Goal: Task Accomplishment & Management: Complete application form

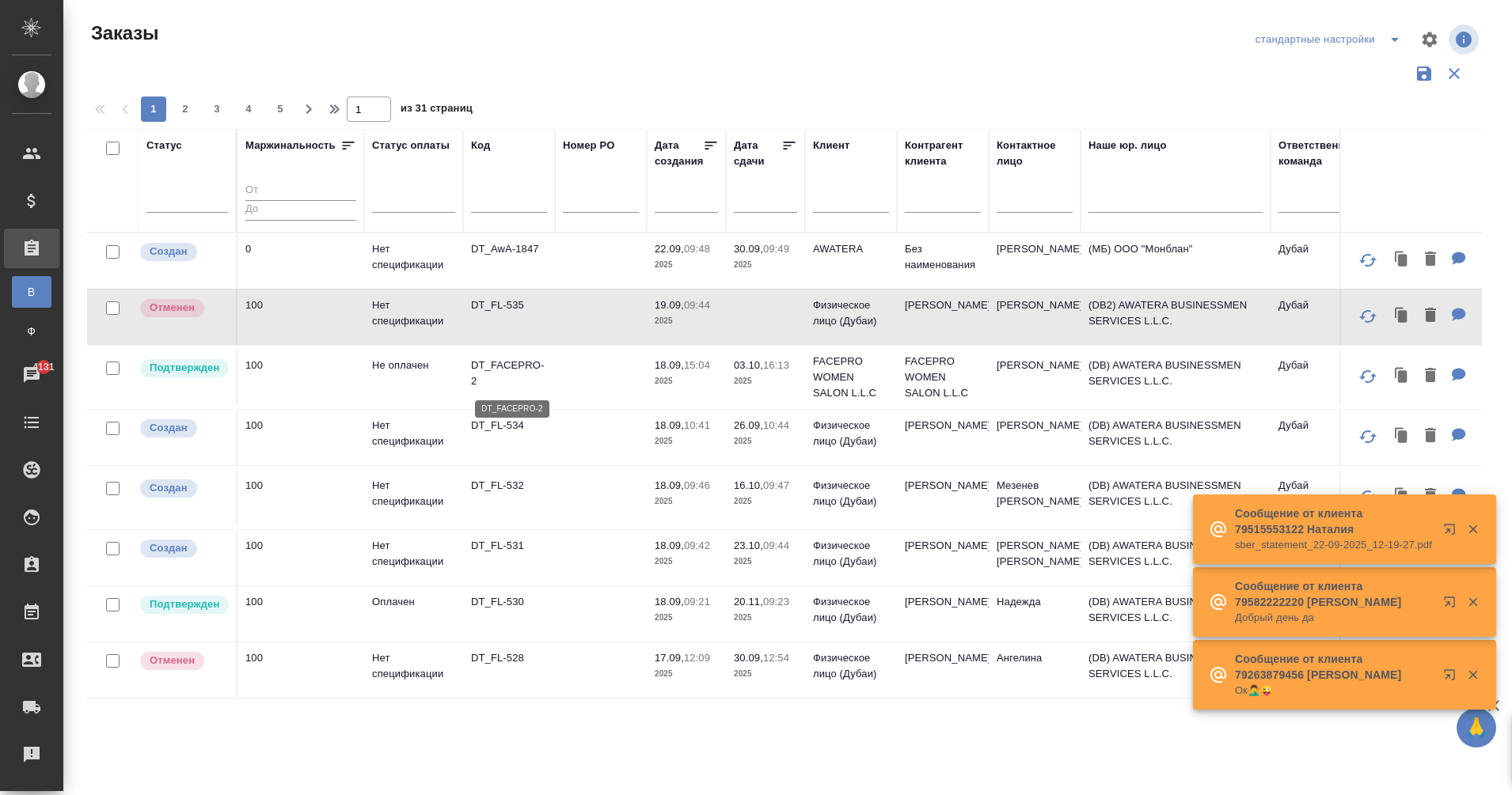
click at [519, 364] on p "DT_FACEPRO-2" at bounding box center [509, 374] width 76 height 31
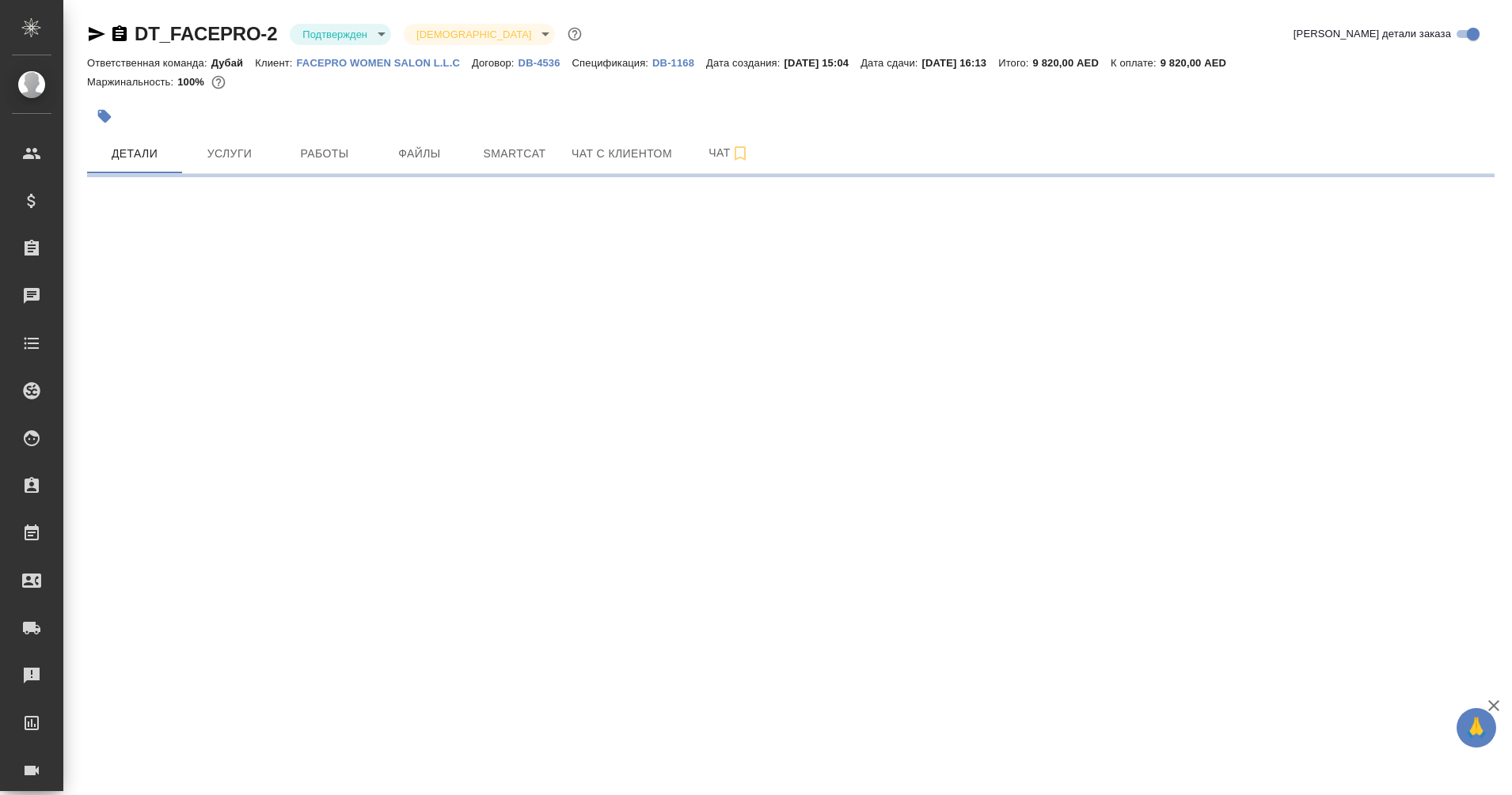
select select "RU"
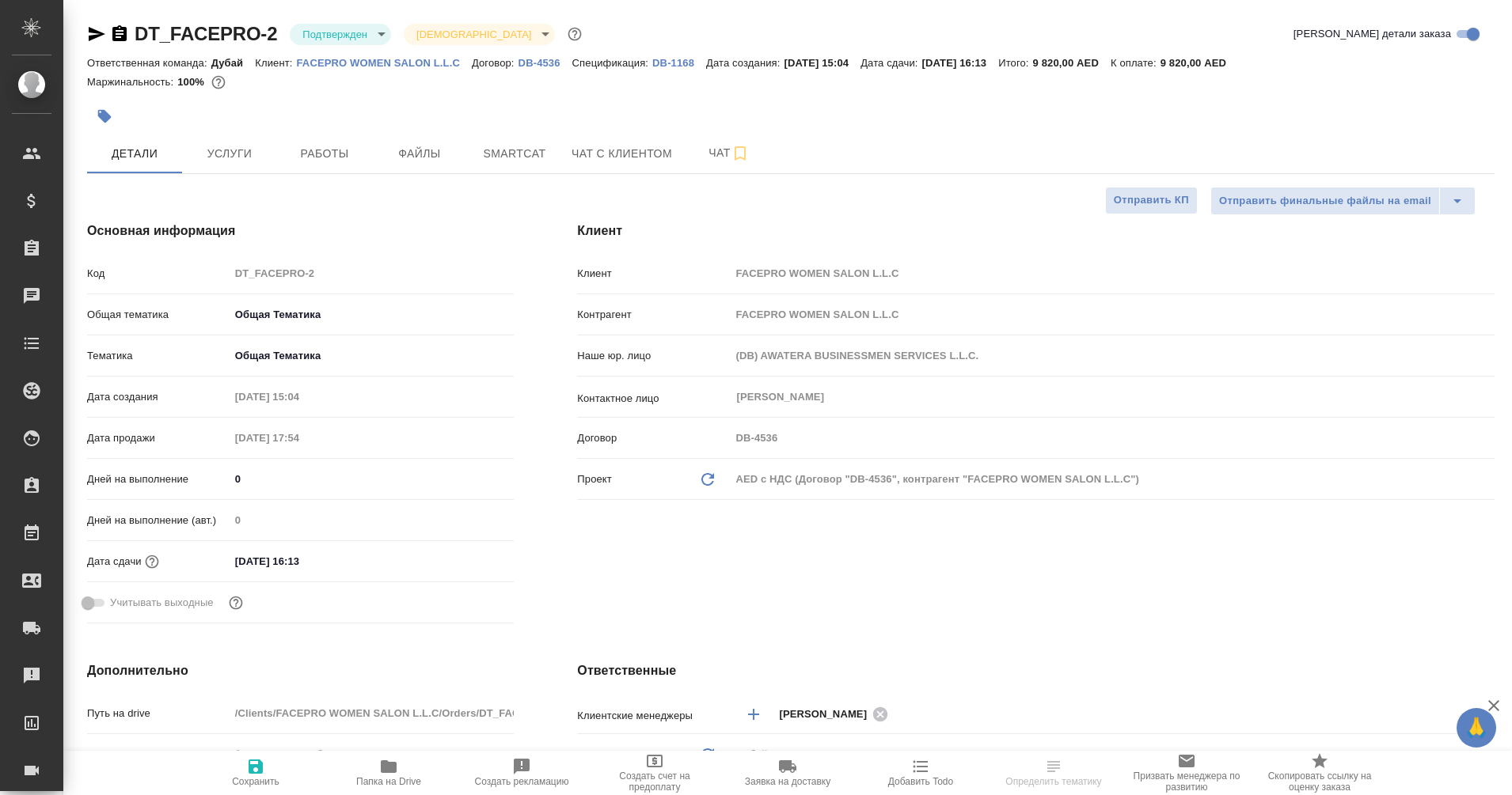
type textarea "x"
type input "Еганян [PERSON_NAME]"
type textarea "x"
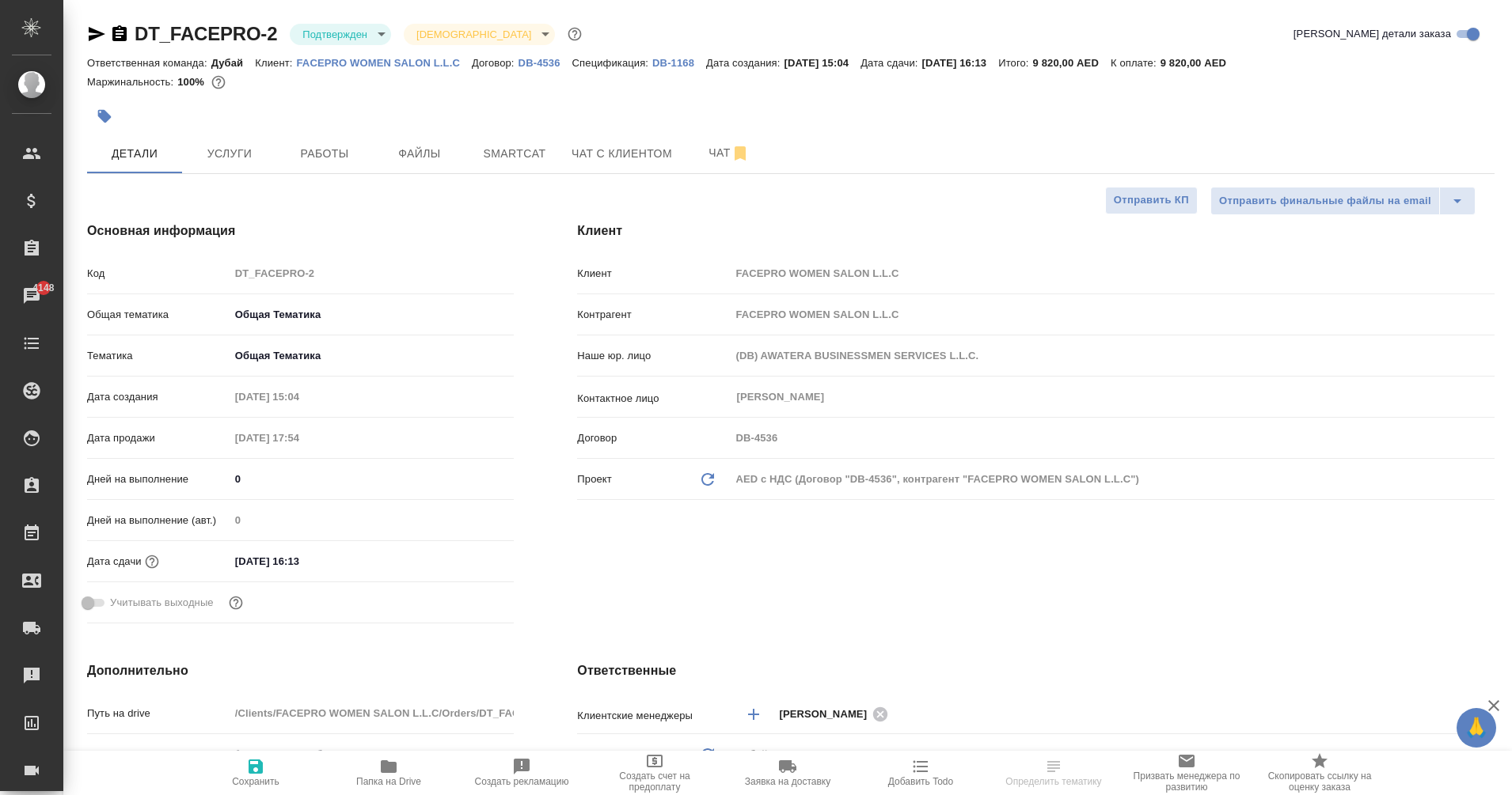
type textarea "x"
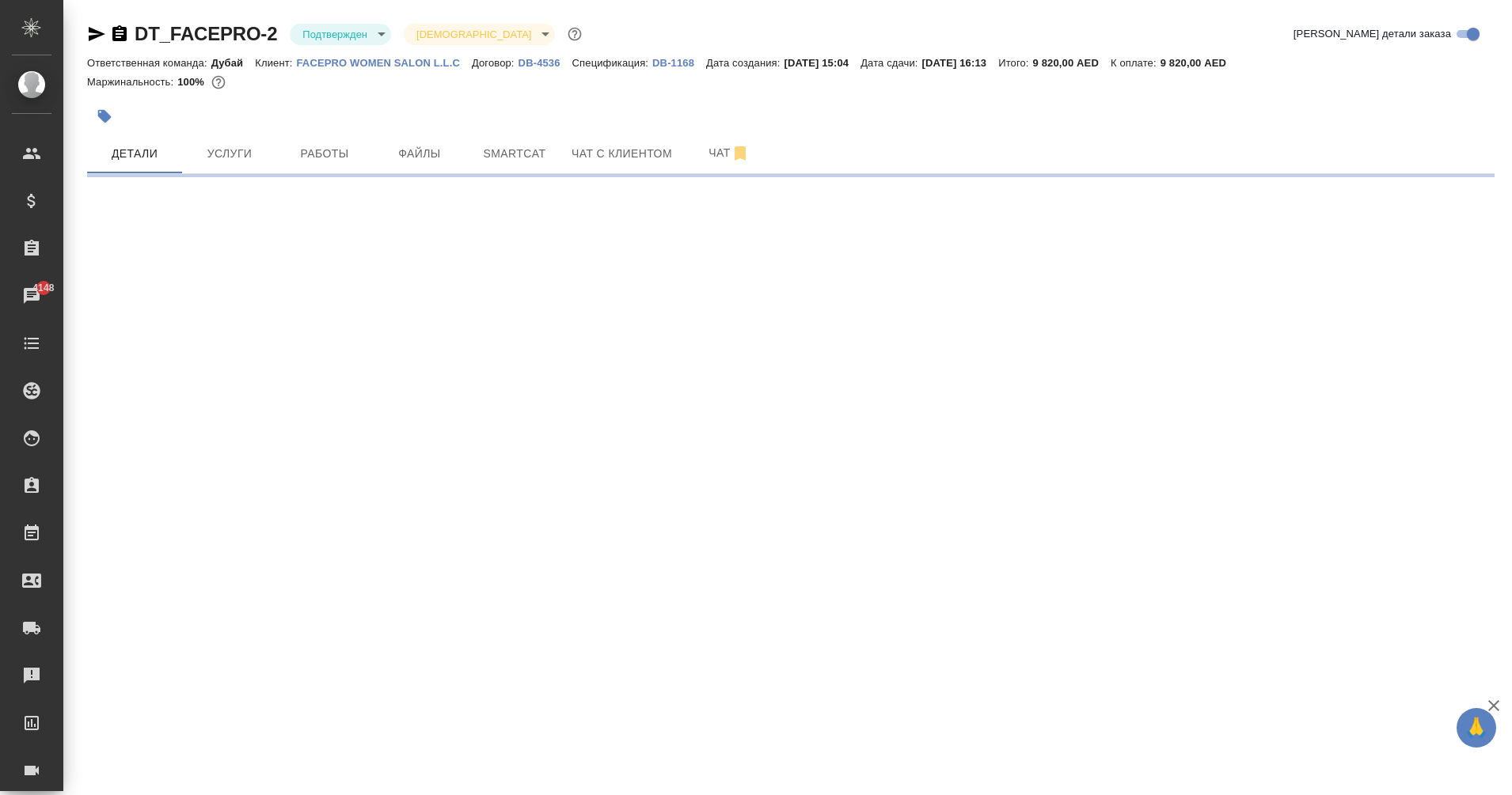
select select "RU"
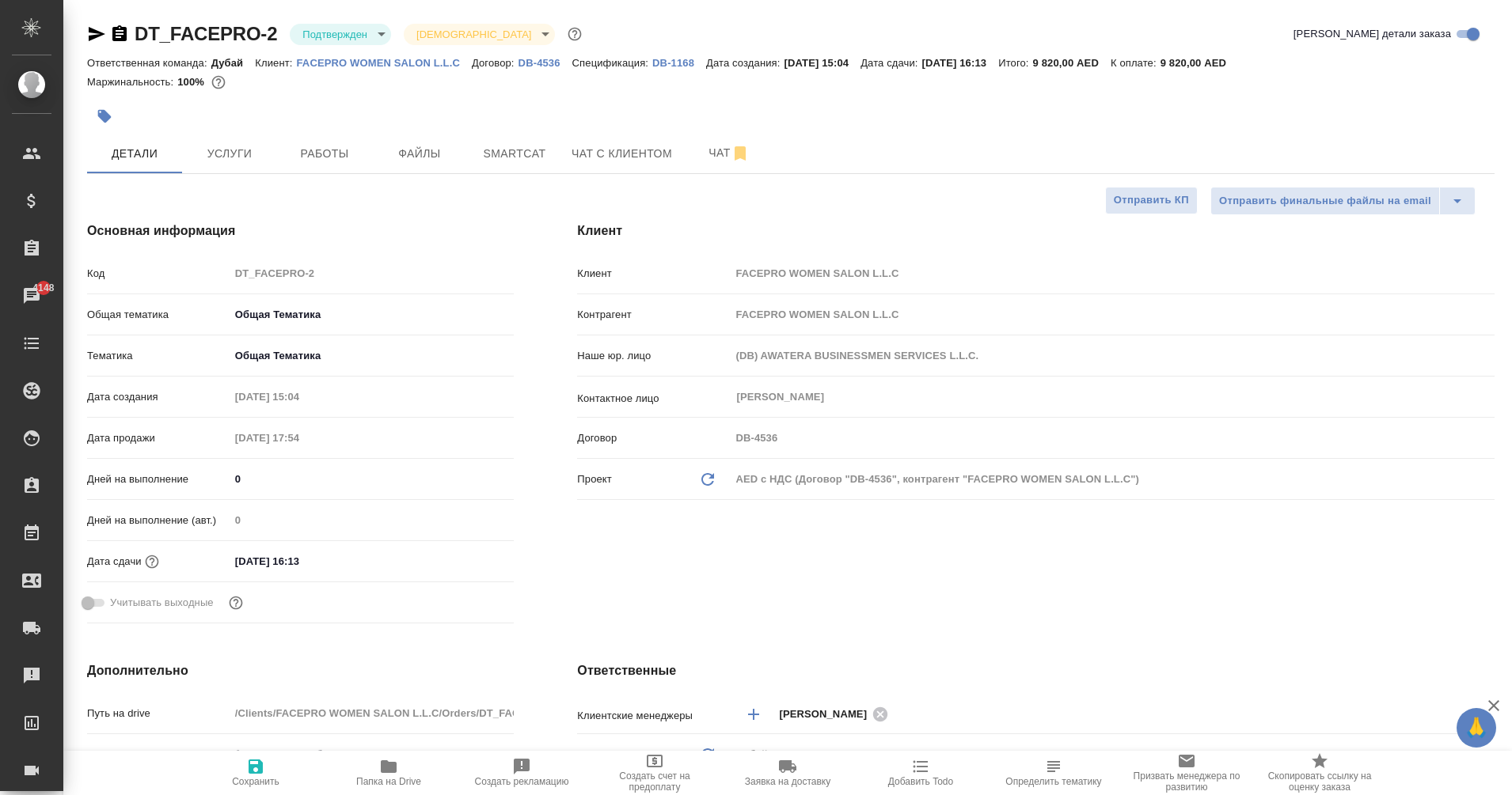
type textarea "x"
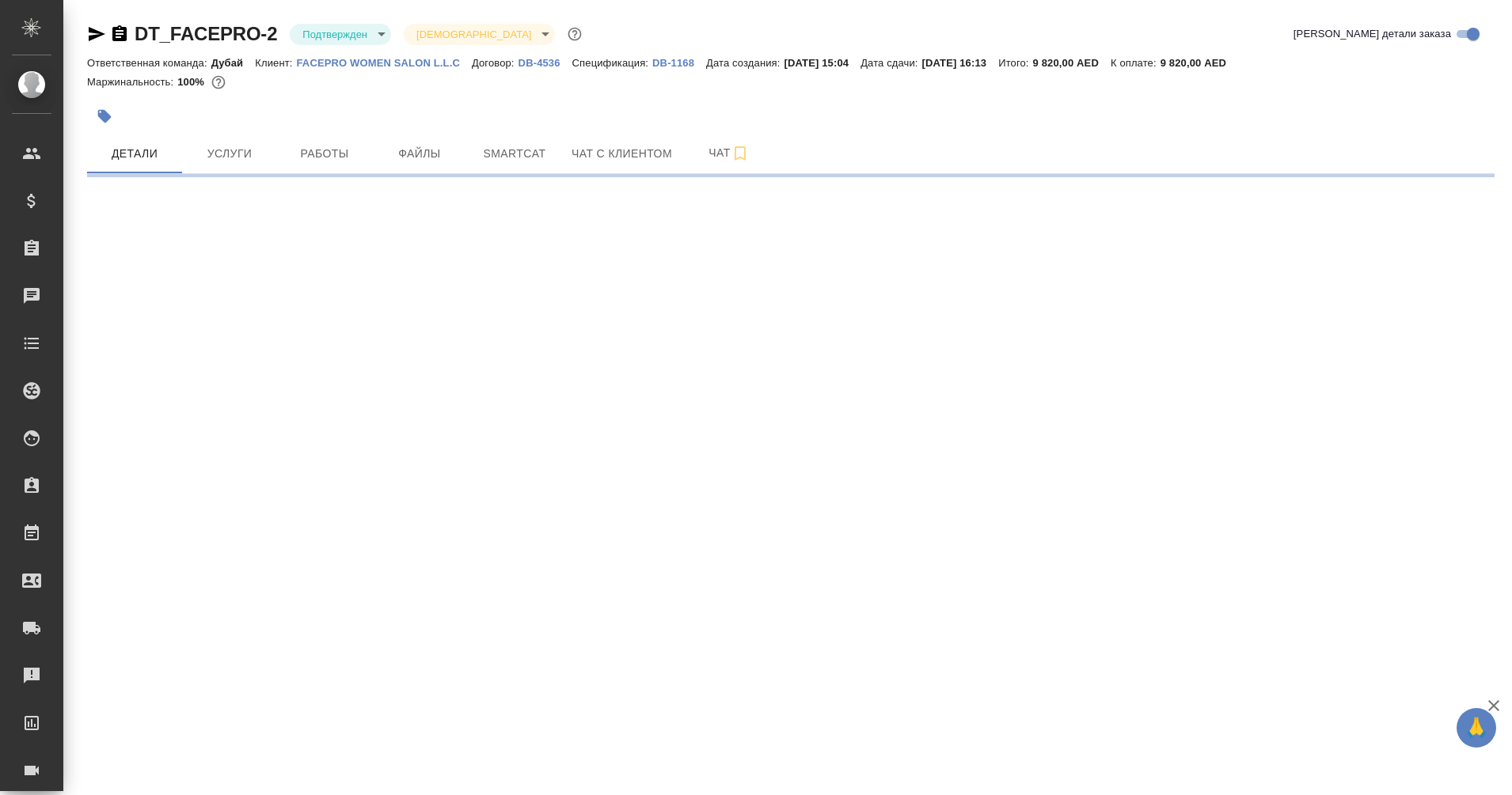
select select "RU"
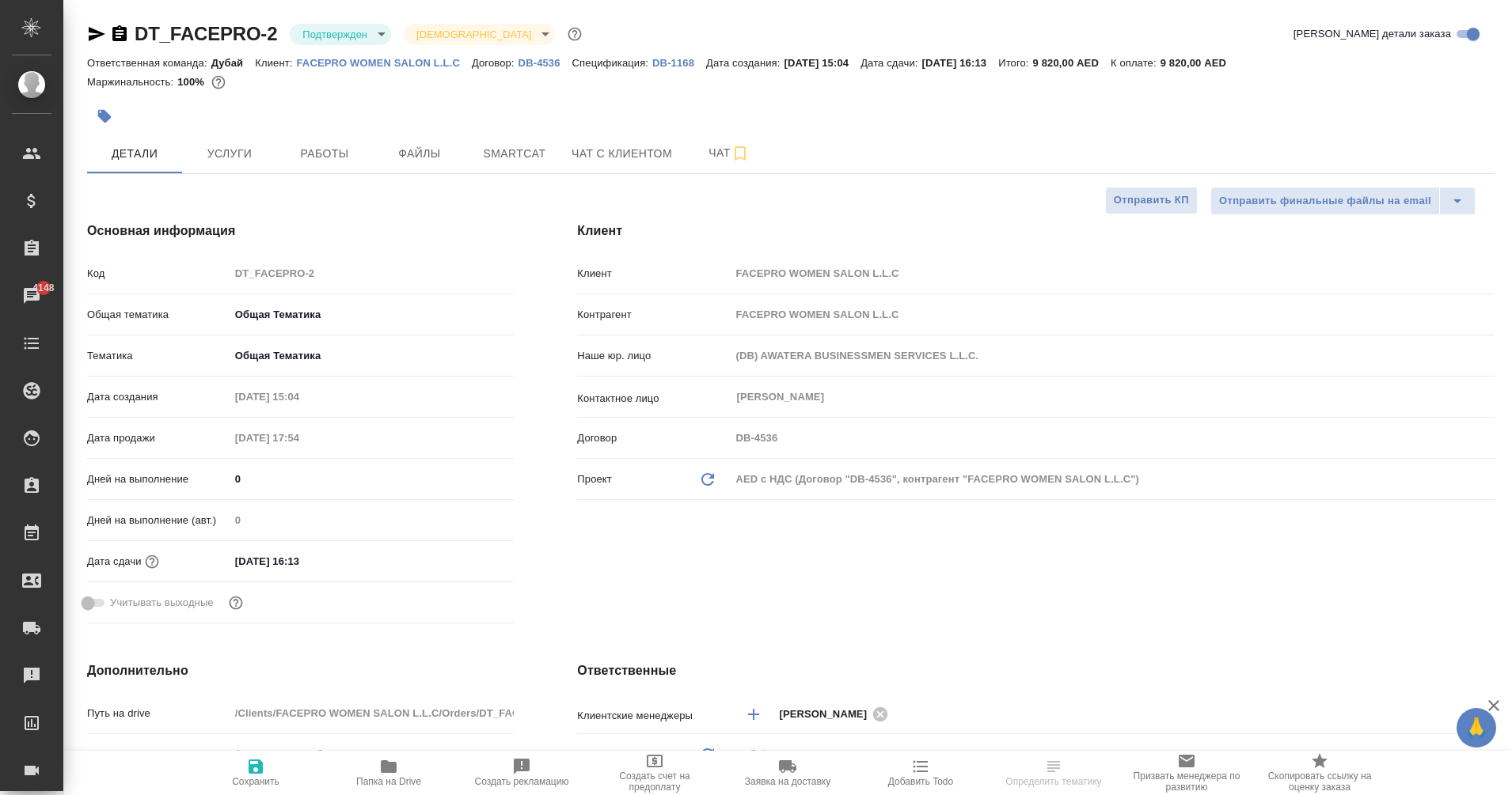
type textarea "x"
type input "[PERSON_NAME]"
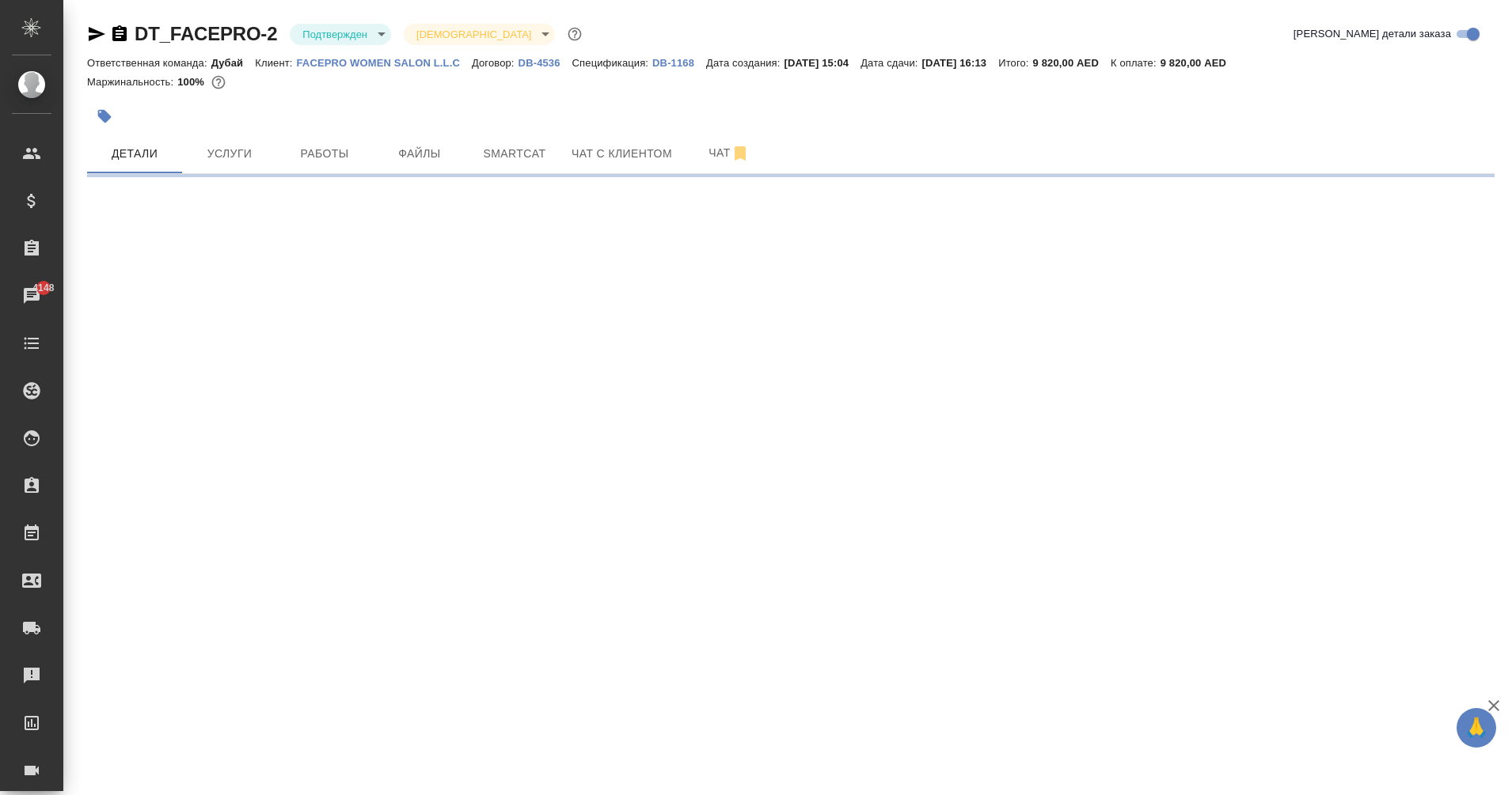
select select "RU"
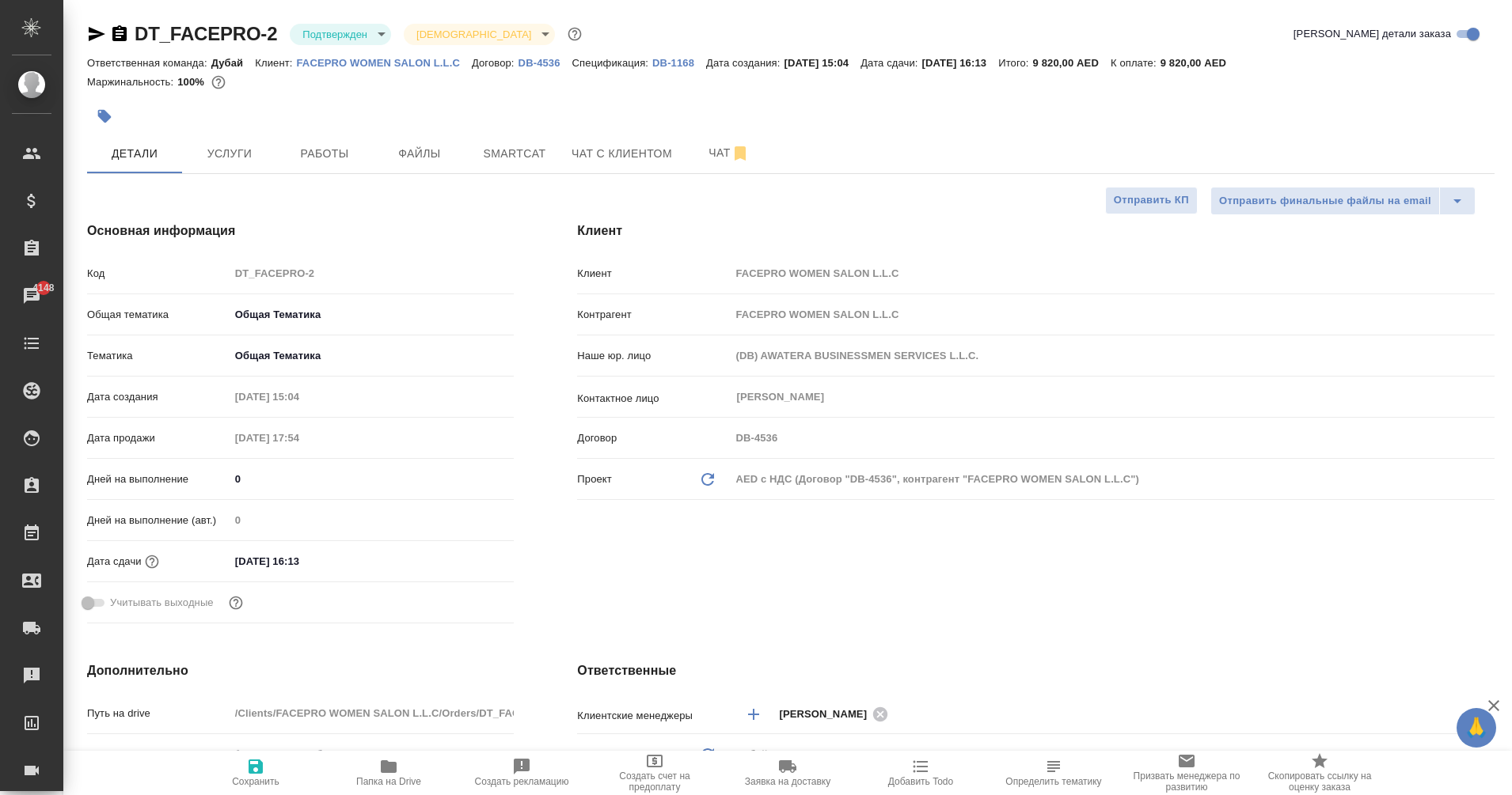
type textarea "x"
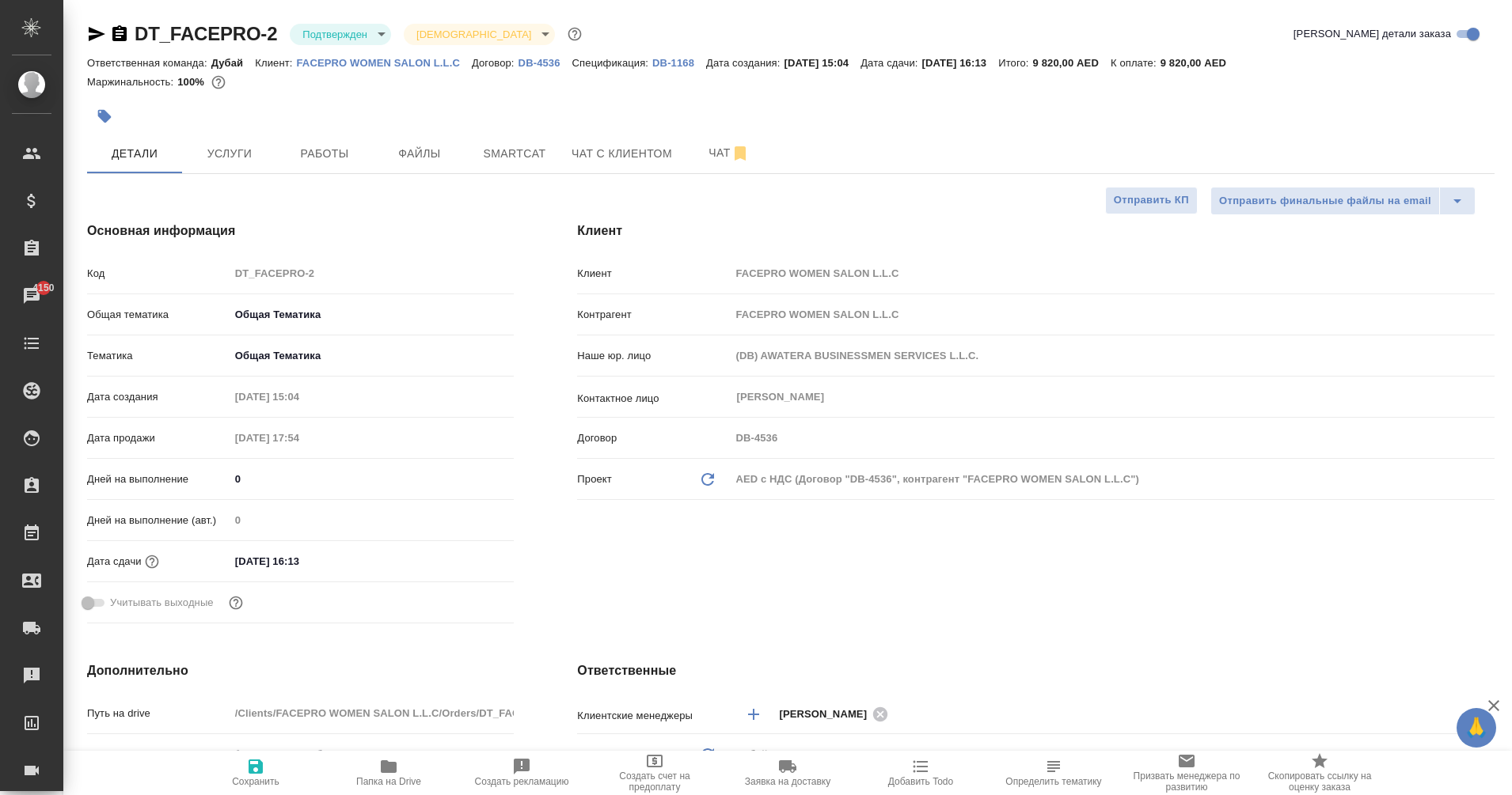
type textarea "x"
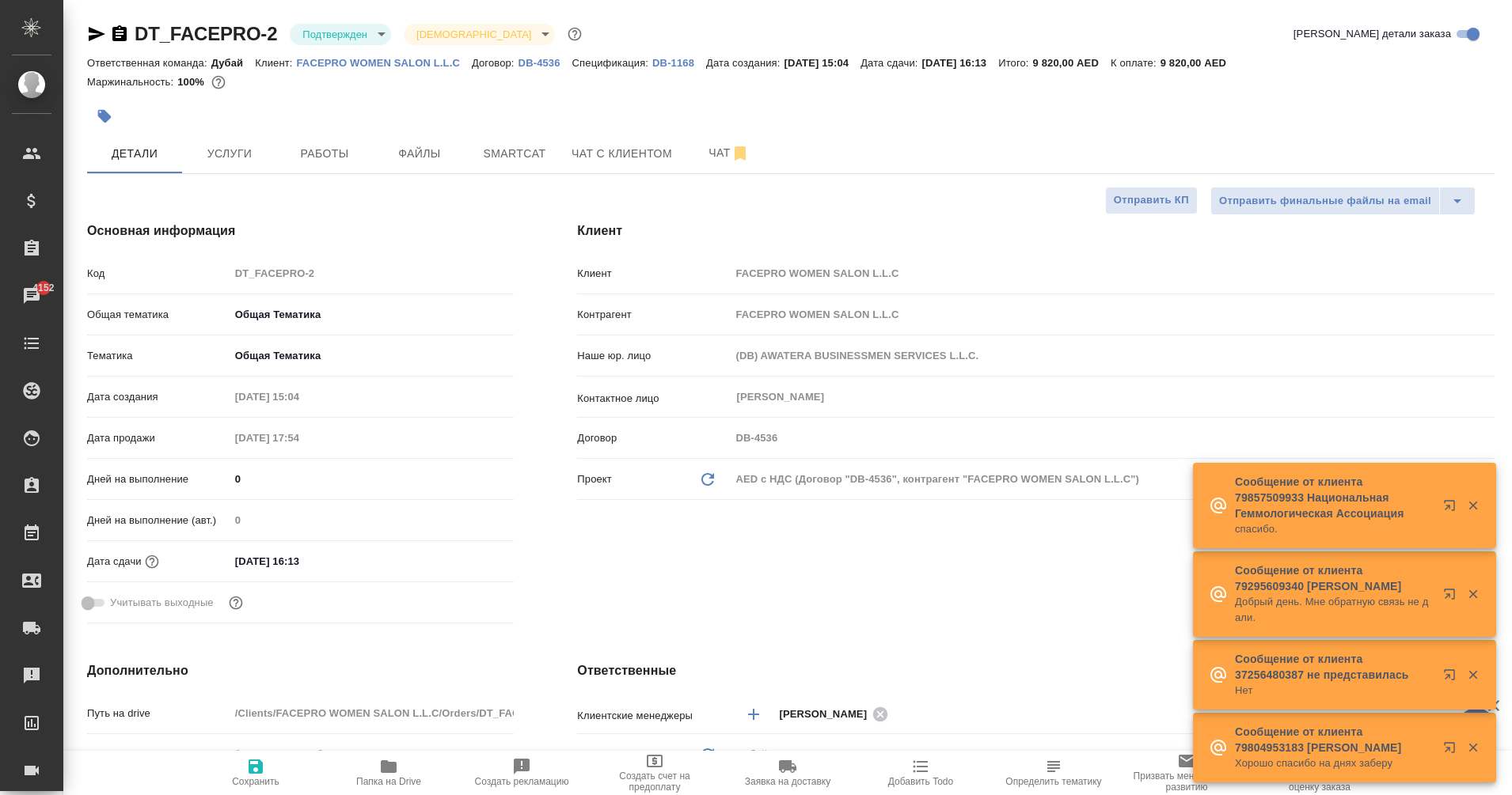
type textarea "x"
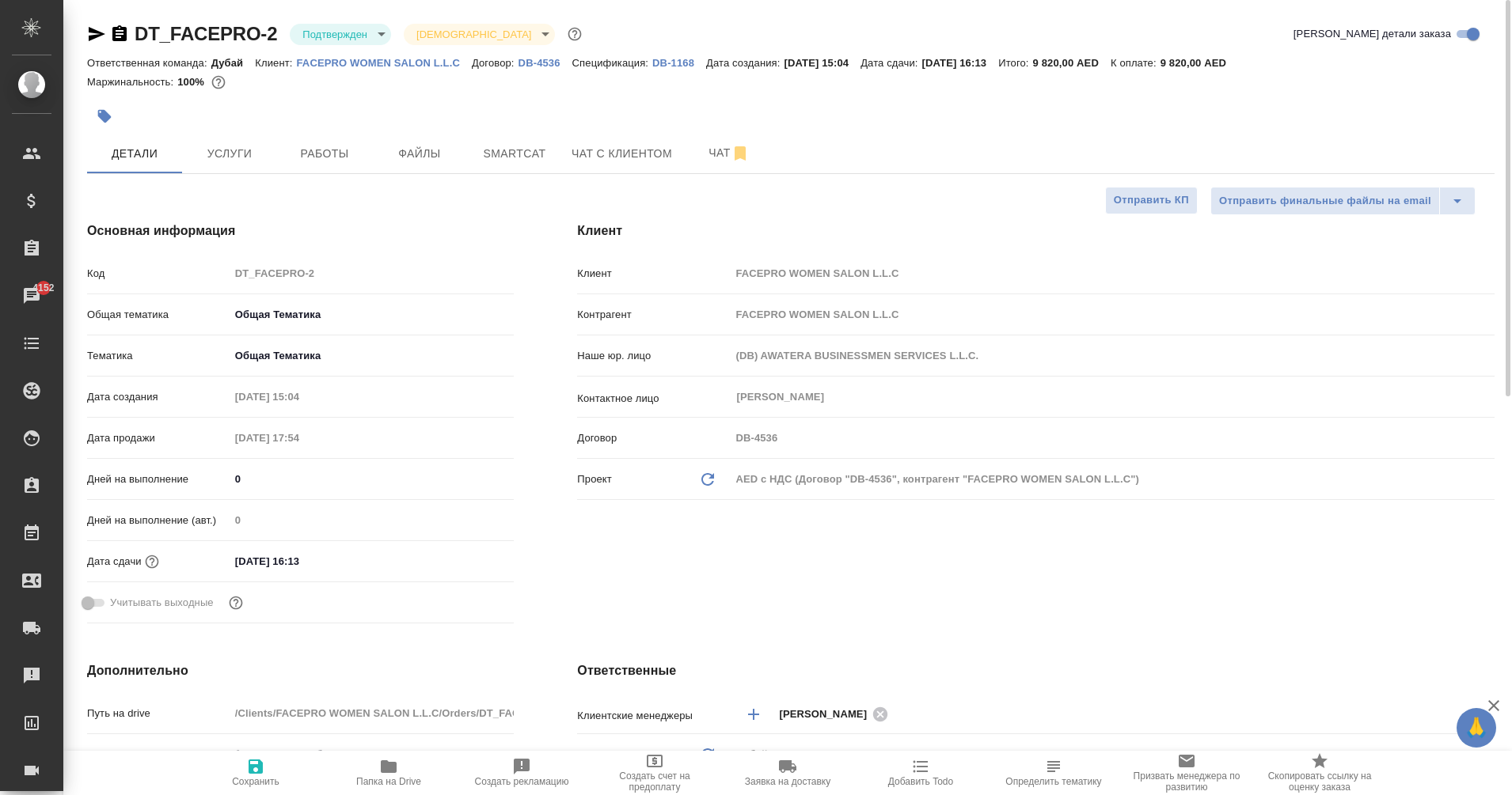
type textarea "x"
